Goal: Find specific page/section: Find specific page/section

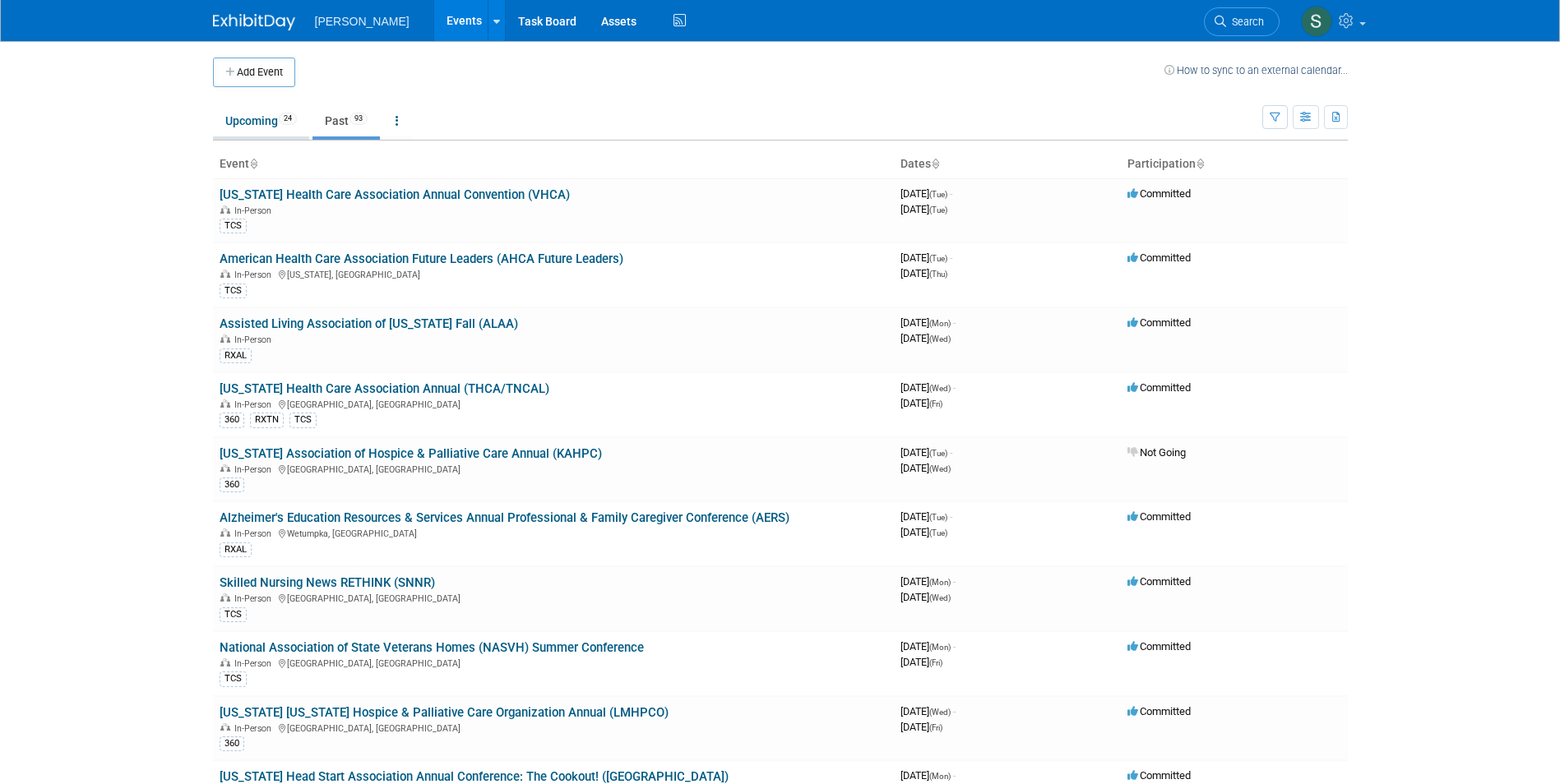
click at [261, 128] on link "Upcoming 24" at bounding box center [260, 121] width 96 height 31
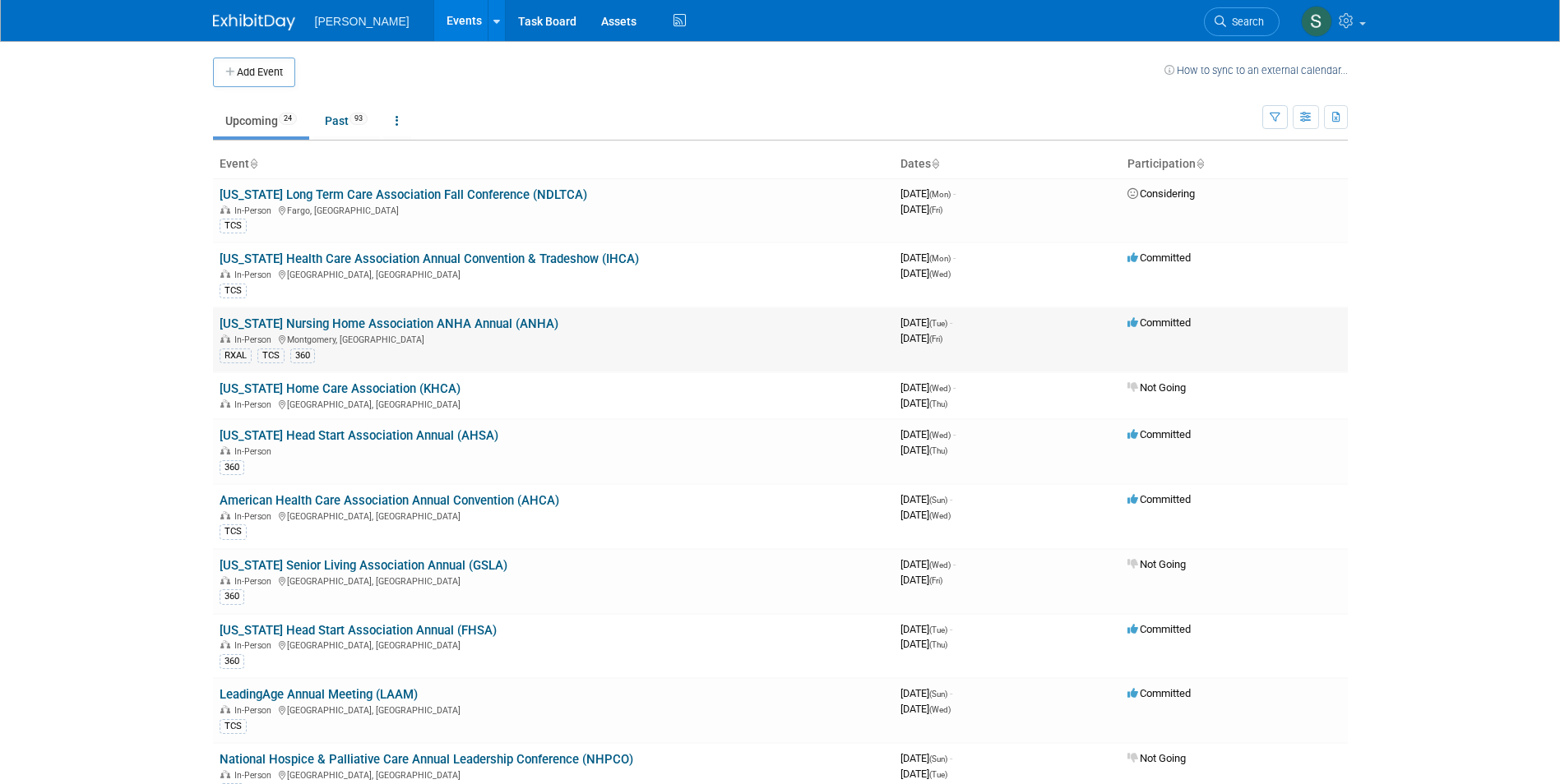
click at [394, 320] on link "[US_STATE] Nursing Home Association ANHA Annual (ANHA)" at bounding box center [389, 323] width 339 height 14
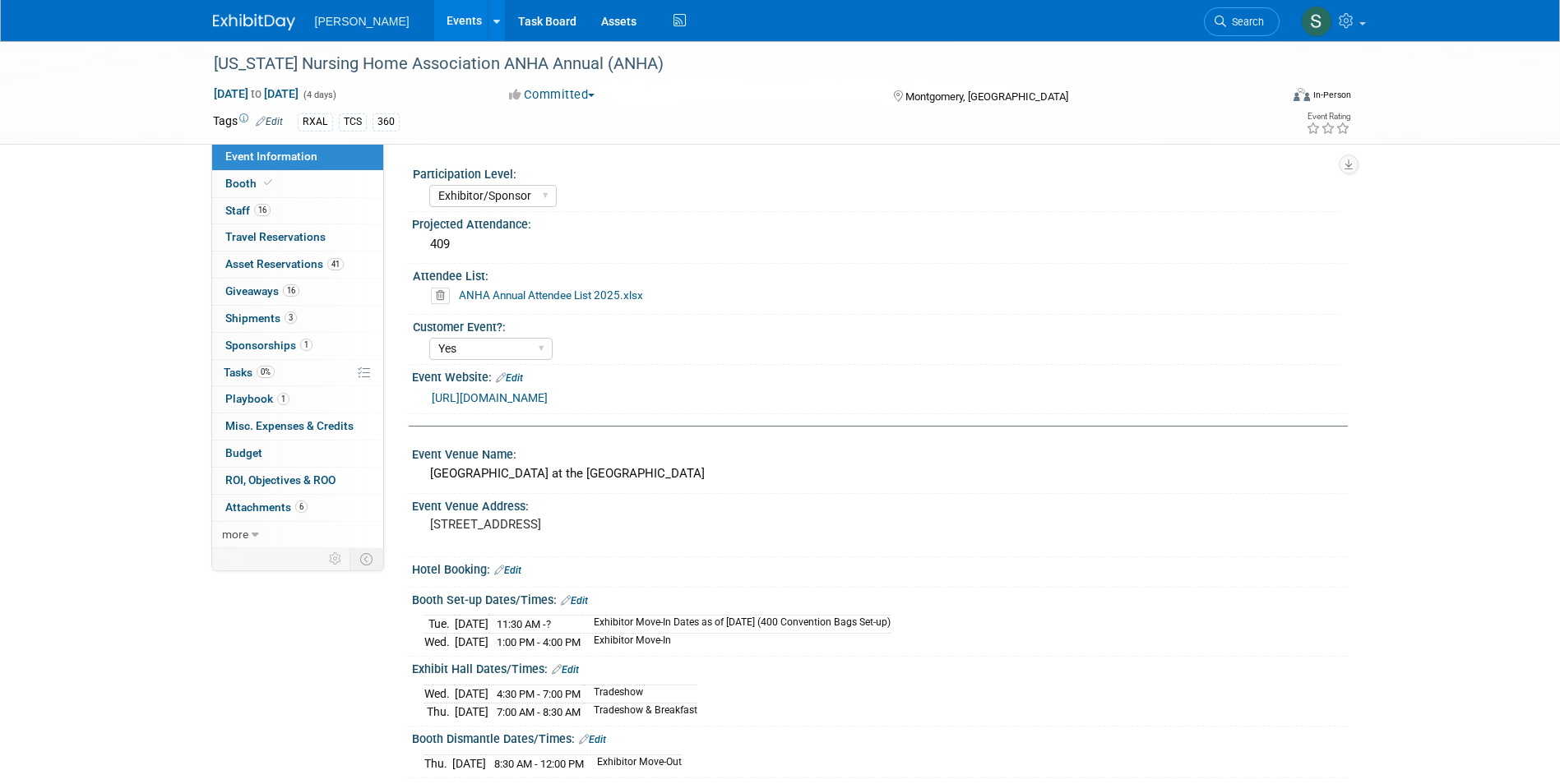
select select "Exhibitor/Sponsor"
select select "Yes"
click at [263, 221] on link "16 Staff 16" at bounding box center [297, 211] width 171 height 26
